Goal: Navigation & Orientation: Find specific page/section

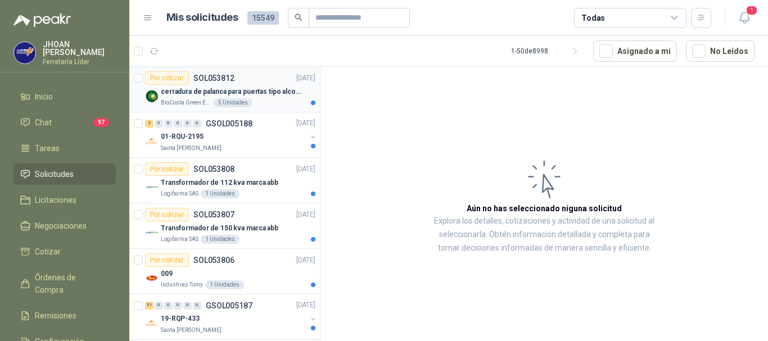
click at [233, 92] on p "cerradura de palanca para puertas tipo alcoba marca yale" at bounding box center [231, 92] width 140 height 11
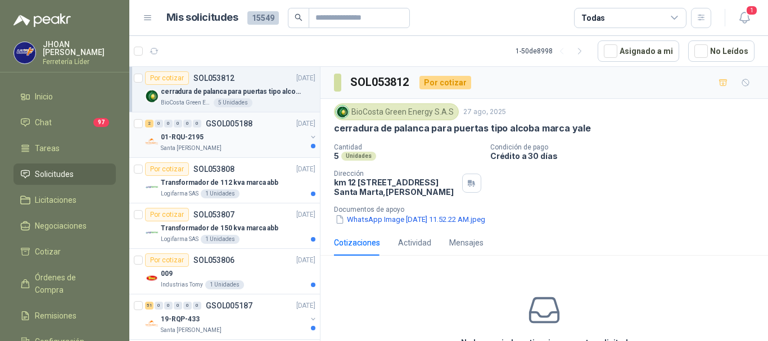
click at [261, 127] on div "2 0 0 0 0 0 GSOL005188 [DATE]" at bounding box center [231, 124] width 173 height 14
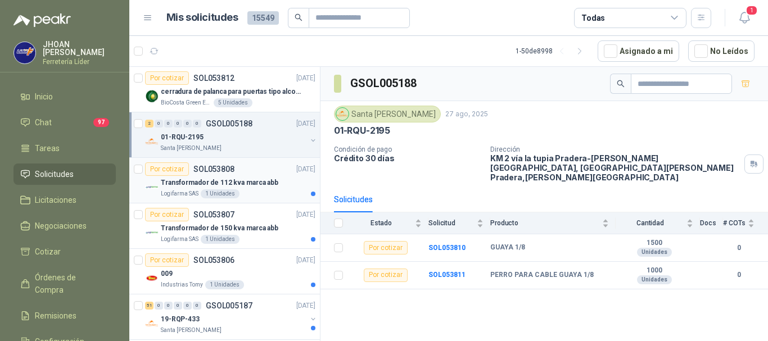
click at [243, 178] on p "Transformador de 112 kva marca abb" at bounding box center [220, 183] width 118 height 11
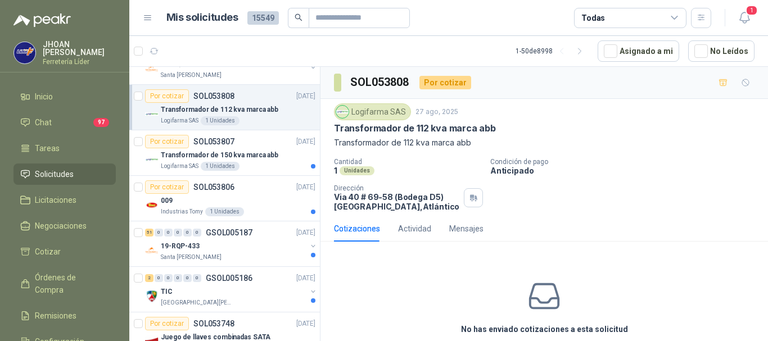
scroll to position [75, 0]
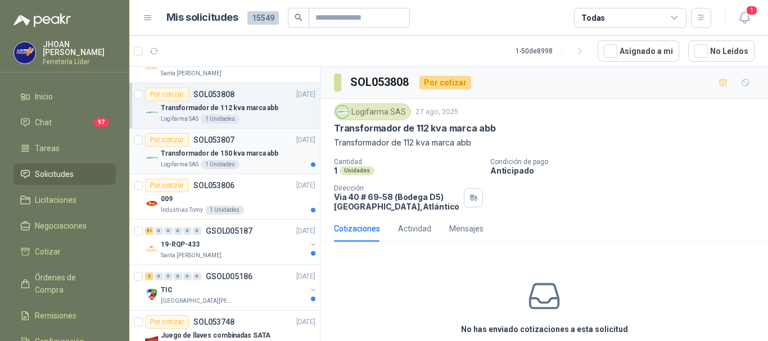
click at [248, 171] on article "Por cotizar SOL053807 [DATE] Transformador de 150 kva marca abb Logifarma SAS 1…" at bounding box center [224, 152] width 191 height 46
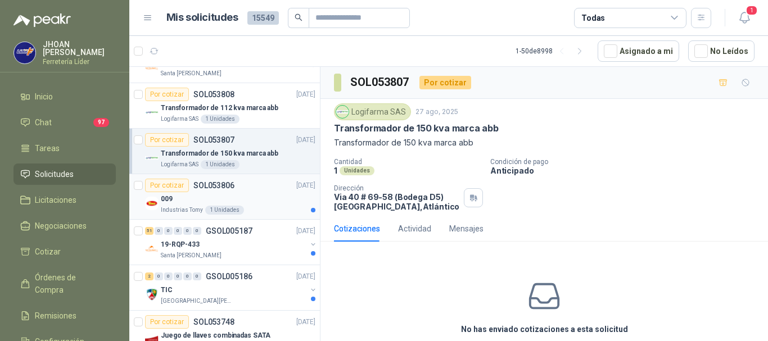
click at [222, 213] on div "1 Unidades" at bounding box center [224, 210] width 39 height 9
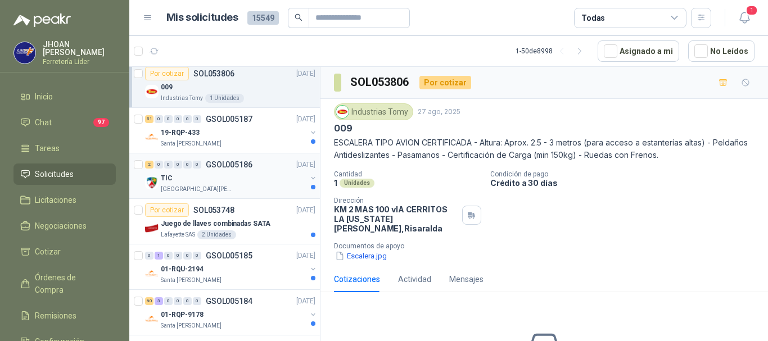
scroll to position [187, 0]
click at [242, 138] on div "19-RQP-433" at bounding box center [234, 132] width 146 height 14
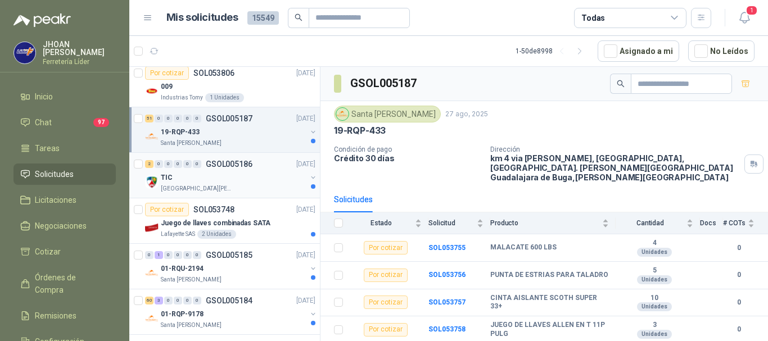
click at [231, 175] on div "TIC" at bounding box center [234, 178] width 146 height 14
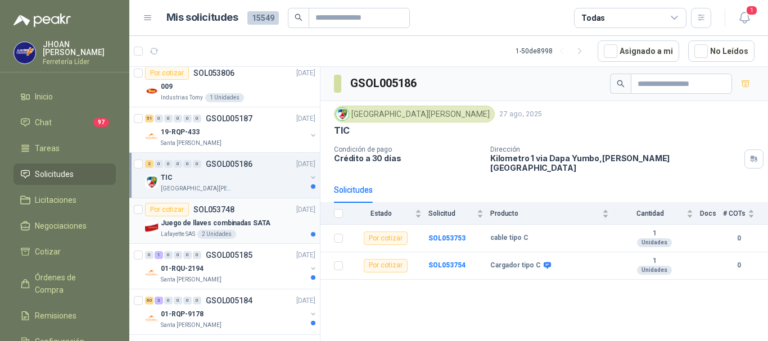
click at [232, 223] on p "Juego de llaves combinadas SATA" at bounding box center [216, 223] width 110 height 11
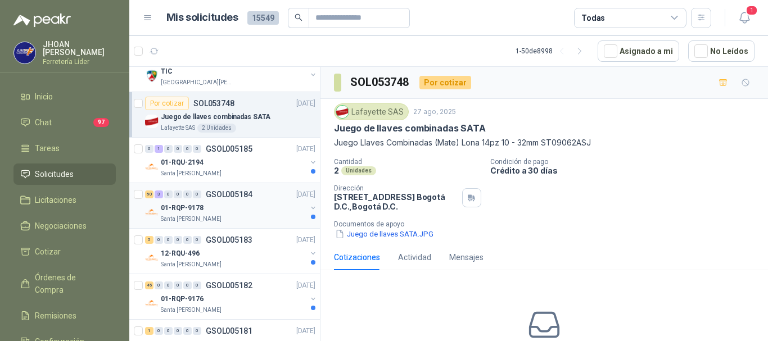
scroll to position [300, 0]
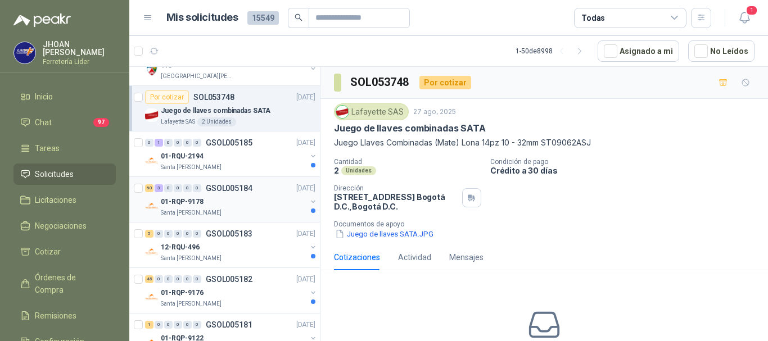
click at [236, 209] on div "Santa [PERSON_NAME]" at bounding box center [234, 213] width 146 height 9
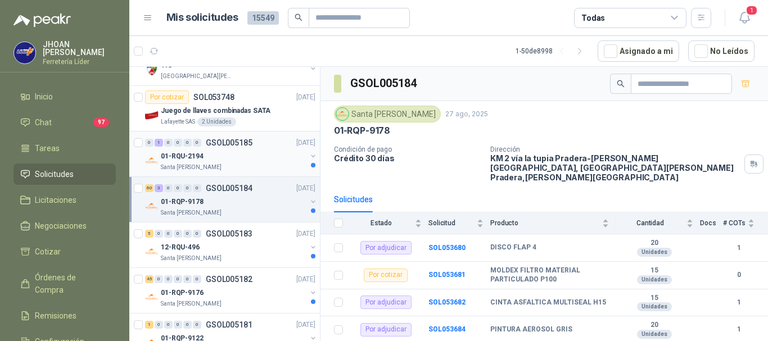
click at [232, 168] on div "Santa [PERSON_NAME]" at bounding box center [234, 167] width 146 height 9
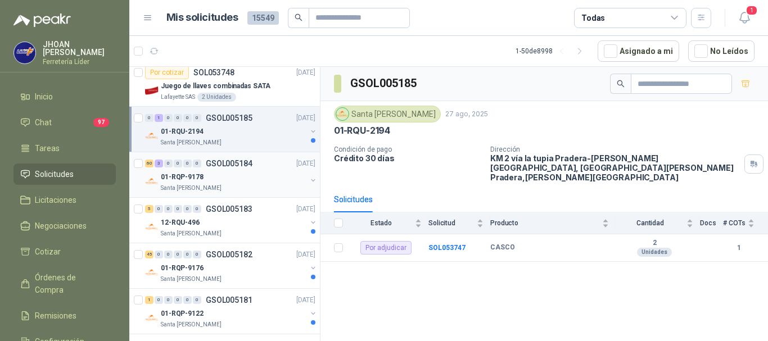
scroll to position [375, 0]
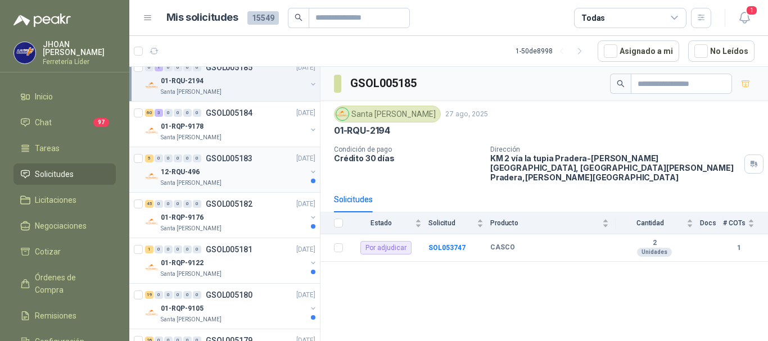
click at [243, 176] on div "12-RQU-496" at bounding box center [234, 172] width 146 height 14
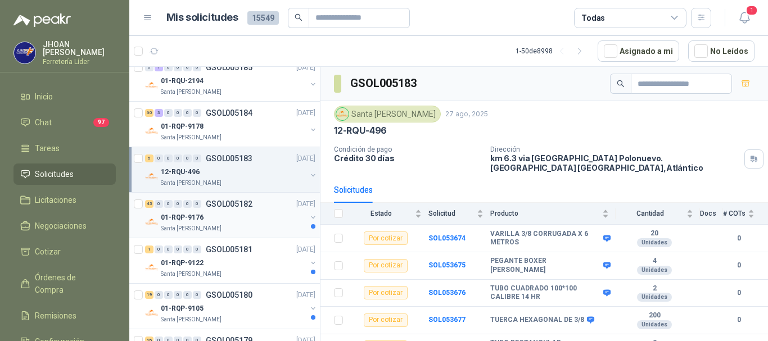
click at [246, 227] on div "Santa [PERSON_NAME]" at bounding box center [234, 228] width 146 height 9
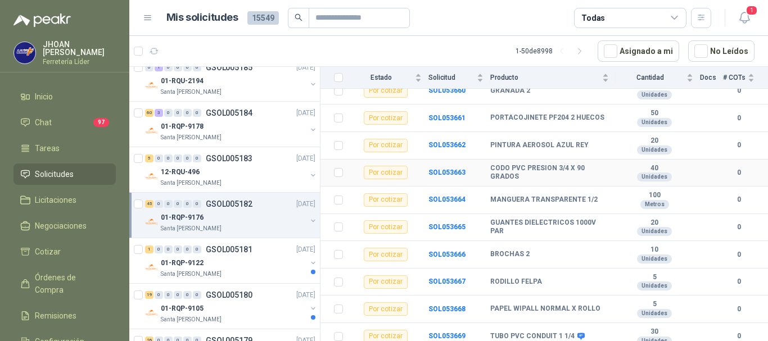
scroll to position [1110, 0]
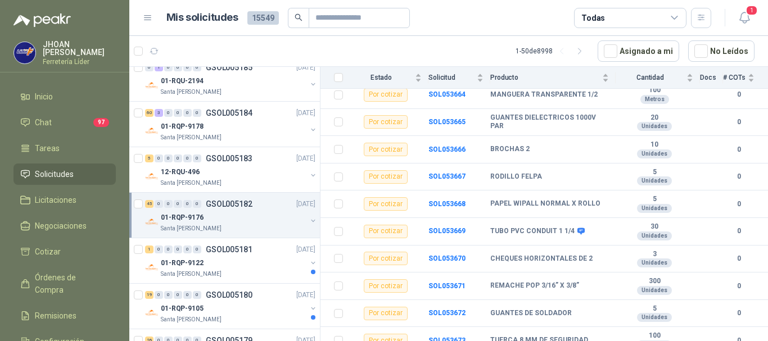
click at [235, 208] on p "GSOL005182" at bounding box center [229, 204] width 47 height 8
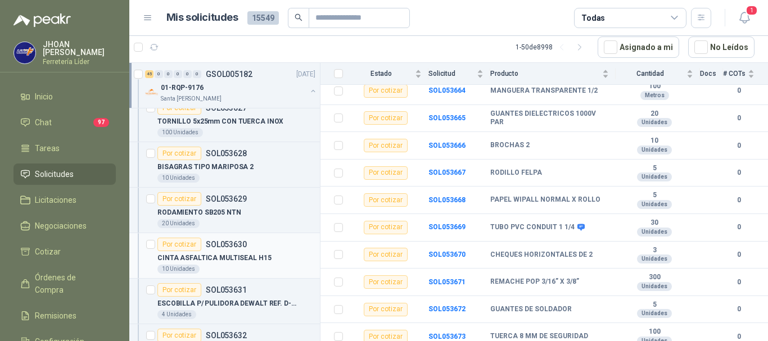
scroll to position [600, 0]
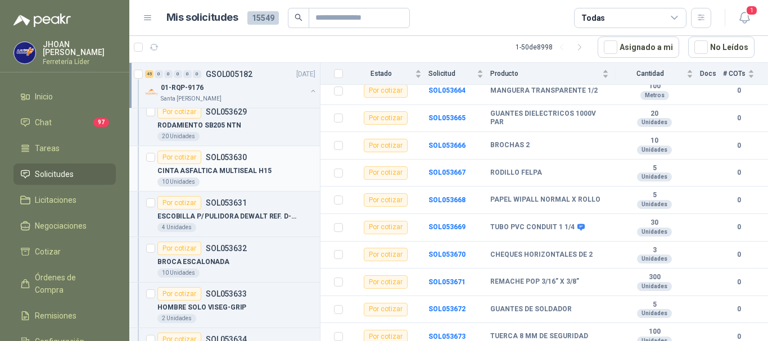
click at [229, 177] on div "CINTA ASFALTICA MULTISEAL H15" at bounding box center [237, 171] width 158 height 14
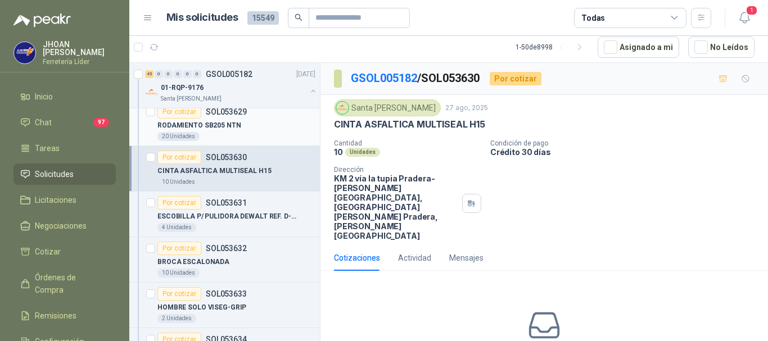
click at [214, 123] on p "RODAMIENTO SB205 NTN" at bounding box center [200, 125] width 84 height 11
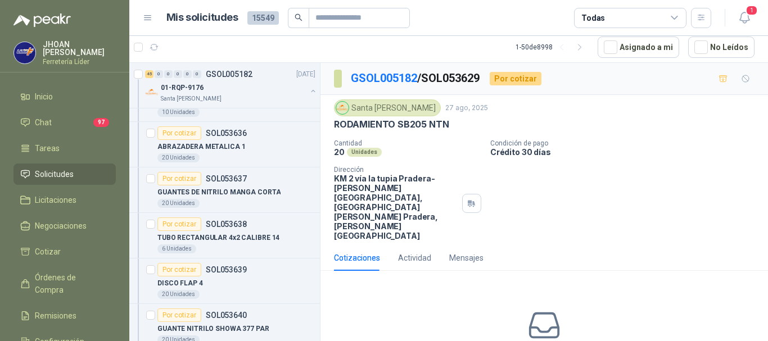
scroll to position [900, 0]
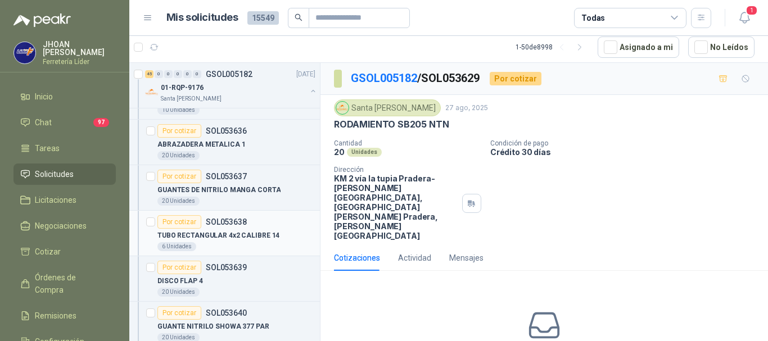
click at [234, 227] on div "Por cotizar SOL053638" at bounding box center [202, 222] width 89 height 14
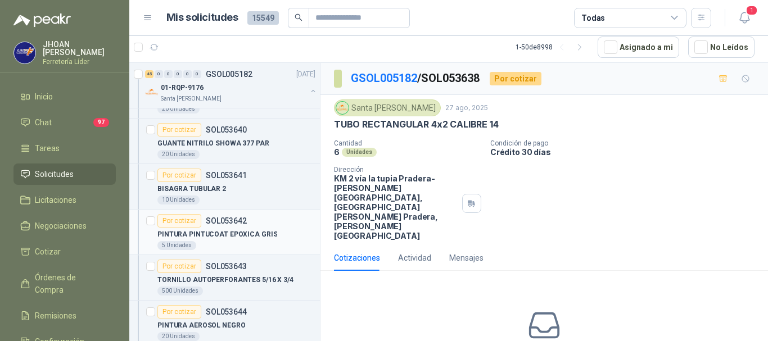
scroll to position [1087, 0]
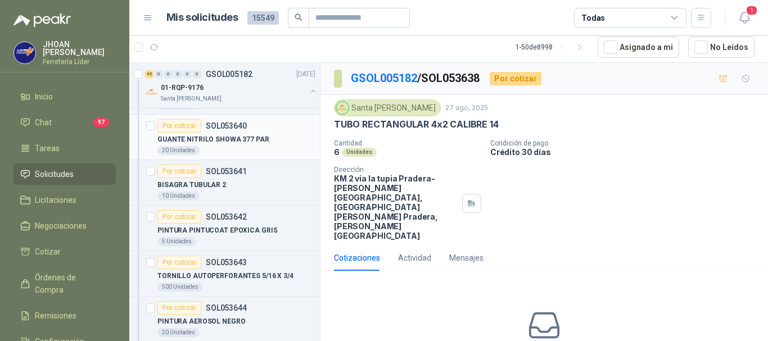
click at [222, 140] on p "GUANTE NITRILO SHOWA 377 PAR" at bounding box center [214, 139] width 112 height 11
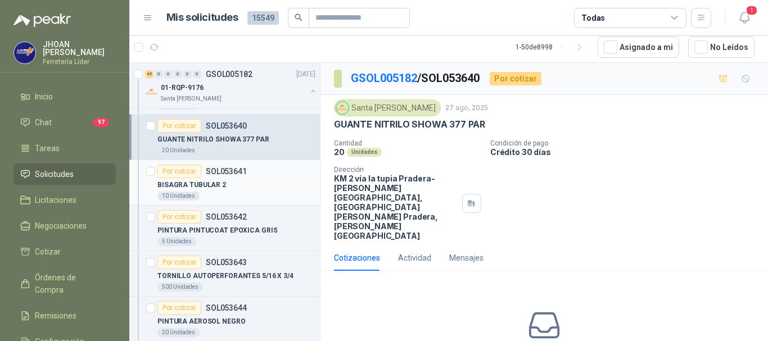
click at [214, 186] on p "BISAGRA TUBULAR 2" at bounding box center [192, 185] width 69 height 11
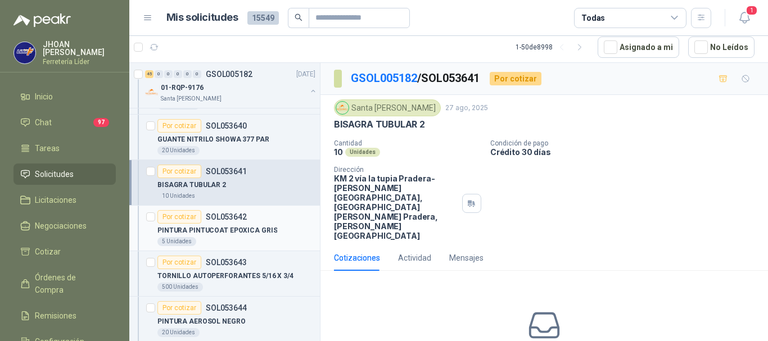
click at [215, 235] on p "PINTURA PINTUCOAT EPOXICA GRIS" at bounding box center [218, 231] width 120 height 11
